Goal: Ask a question

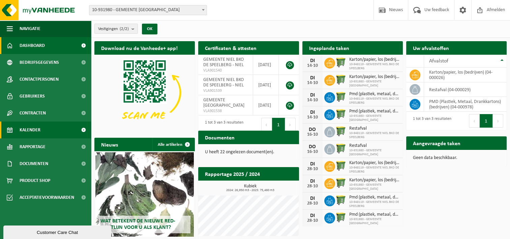
click at [32, 128] on span "Kalender" at bounding box center [30, 129] width 21 height 17
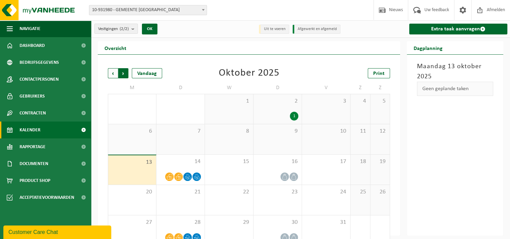
click at [113, 74] on span "Vorige" at bounding box center [113, 73] width 10 height 10
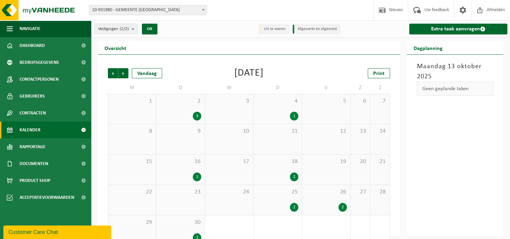
scroll to position [13, 0]
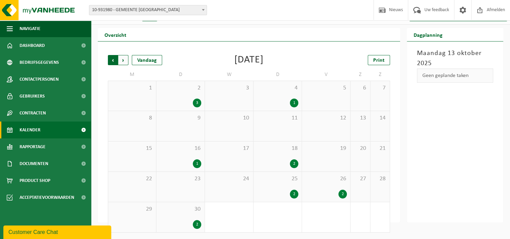
click at [121, 61] on span "Volgende" at bounding box center [123, 60] width 10 height 10
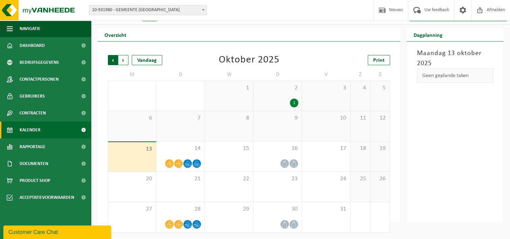
click at [124, 62] on span "Volgende" at bounding box center [123, 60] width 10 height 10
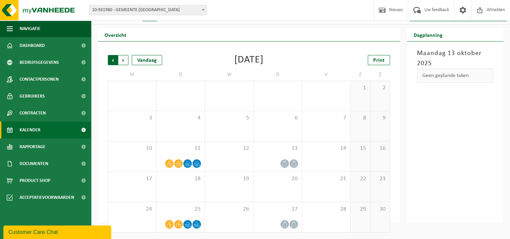
click at [127, 62] on span "Volgende" at bounding box center [123, 60] width 10 height 10
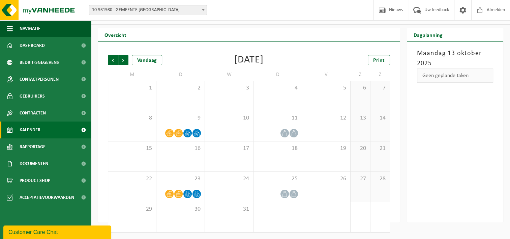
click at [60, 230] on div "Customer Care Chat" at bounding box center [57, 232] width 98 height 8
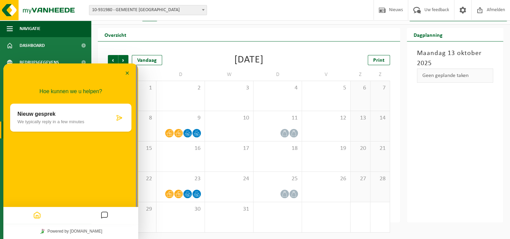
click at [65, 112] on p "Nieuw gesprek" at bounding box center [66, 114] width 97 height 6
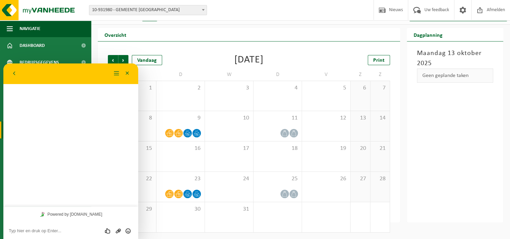
click at [22, 230] on textarea at bounding box center [71, 230] width 124 height 5
click at [57, 227] on textarea "Hi! Klopt het dat jullie op 25/12 afval komen ophalen?" at bounding box center [71, 228] width 124 height 10
click at [58, 233] on textarea "Hi! Klopt het dat jullie op 11/11 en 25/12 afval komen ophalen?" at bounding box center [71, 228] width 124 height 10
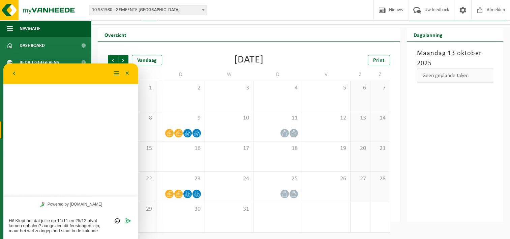
type textarea "Hi! Klopt het dat jullie op 11/11 en 25/12 afval komen ophalen? aangezien dit f…"
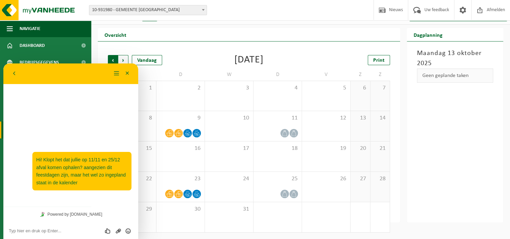
click at [123, 58] on span "Volgende" at bounding box center [123, 60] width 10 height 10
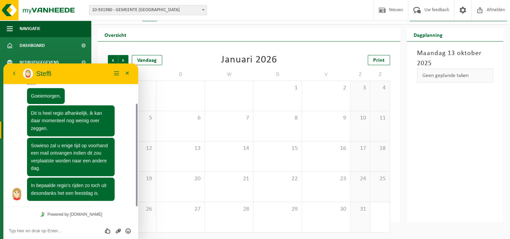
scroll to position [55, 0]
